Goal: Information Seeking & Learning: Learn about a topic

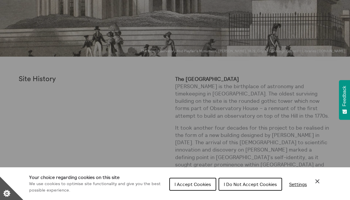
click at [218, 132] on div "Cookie preferences" at bounding box center [175, 100] width 350 height 200
click at [208, 185] on button "I Accept Cookies" at bounding box center [192, 184] width 47 height 13
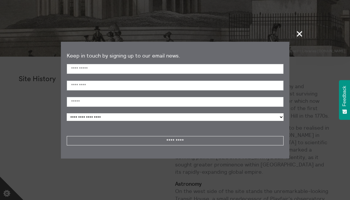
click at [297, 35] on span "+" at bounding box center [299, 33] width 17 height 17
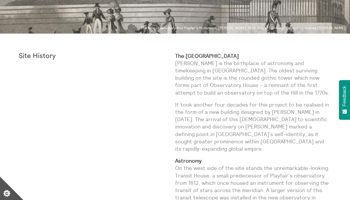
scroll to position [146, 0]
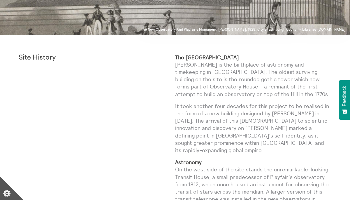
click at [287, 70] on p "The [GEOGRAPHIC_DATA] [PERSON_NAME] is the birthplace of astronomy and timekeep…" at bounding box center [253, 76] width 157 height 44
drag, startPoint x: 241, startPoint y: 64, endPoint x: 314, endPoint y: 67, distance: 72.3
click at [314, 67] on p "The [GEOGRAPHIC_DATA] [PERSON_NAME] is the birthplace of astronomy and timekeep…" at bounding box center [253, 76] width 157 height 44
click at [312, 67] on p "The [GEOGRAPHIC_DATA] [PERSON_NAME] is the birthplace of astronomy and timekeep…" at bounding box center [253, 76] width 157 height 44
click at [231, 111] on p "It took another four decades for this project to be realised in the form of a n…" at bounding box center [253, 127] width 157 height 51
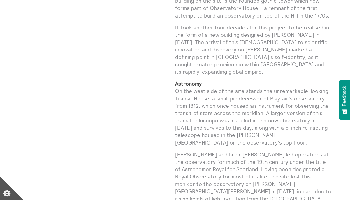
scroll to position [226, 0]
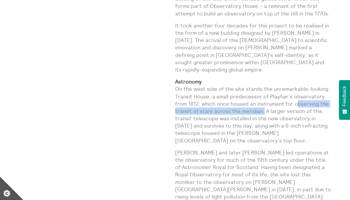
drag, startPoint x: 294, startPoint y: 95, endPoint x: 261, endPoint y: 102, distance: 34.3
click at [261, 102] on p "Astronomy On the west side of the site stands the unremarkable-looking Transit …" at bounding box center [253, 111] width 157 height 66
copy p "observing the transit of stars across the meridian"
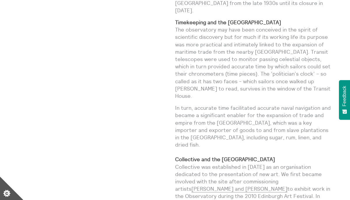
scroll to position [437, 0]
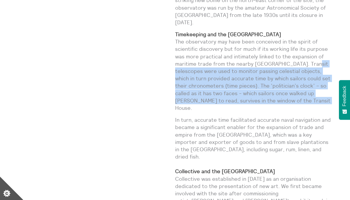
drag, startPoint x: 175, startPoint y: 46, endPoint x: 315, endPoint y: 75, distance: 142.6
click at [315, 75] on p "Timekeeping and the Port of Leith The observatory may have been conceived in th…" at bounding box center [253, 71] width 157 height 81
copy p "telescopes were used to monitor passing celestial objects, which in turn provid…"
